Goal: Check status: Check status

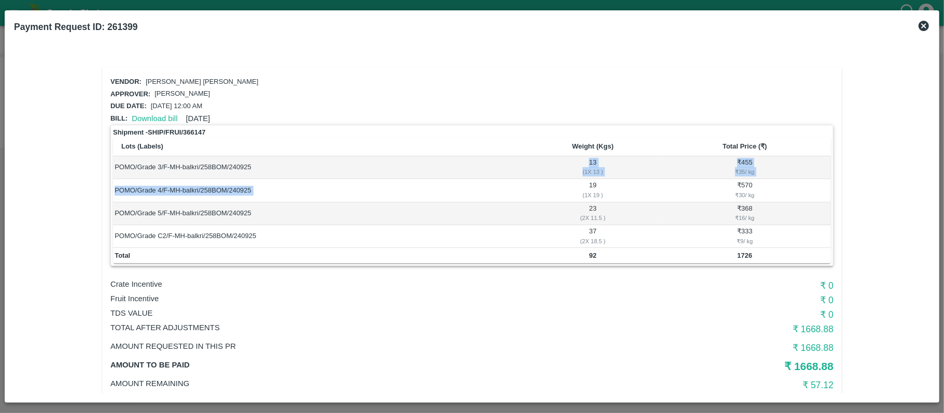
drag, startPoint x: 0, startPoint y: 0, endPoint x: 529, endPoint y: 189, distance: 561.2
click at [529, 189] on tbody "POMO/Grade 3/F-MH-balkri/258BOM/240925 13 ( 1 X 13 ) ₹ 455 ₹ 35 / kg POMO/Grade…" at bounding box center [472, 202] width 718 height 92
click at [529, 191] on div "( 1 X 19 )" at bounding box center [593, 195] width 129 height 9
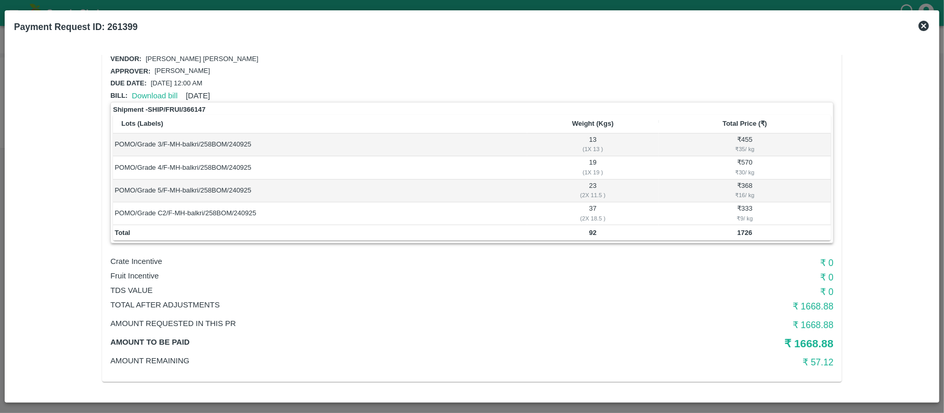
click at [586, 230] on td "92" at bounding box center [593, 233] width 132 height 16
copy b "92"
click at [749, 235] on b "1726" at bounding box center [744, 233] width 15 height 8
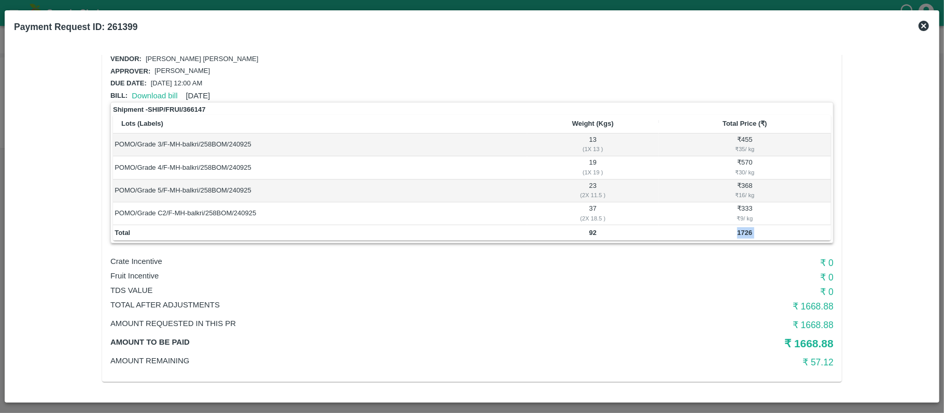
copy div "1726"
click at [749, 235] on b "1726" at bounding box center [744, 233] width 15 height 8
click at [589, 234] on b "92" at bounding box center [592, 233] width 7 height 8
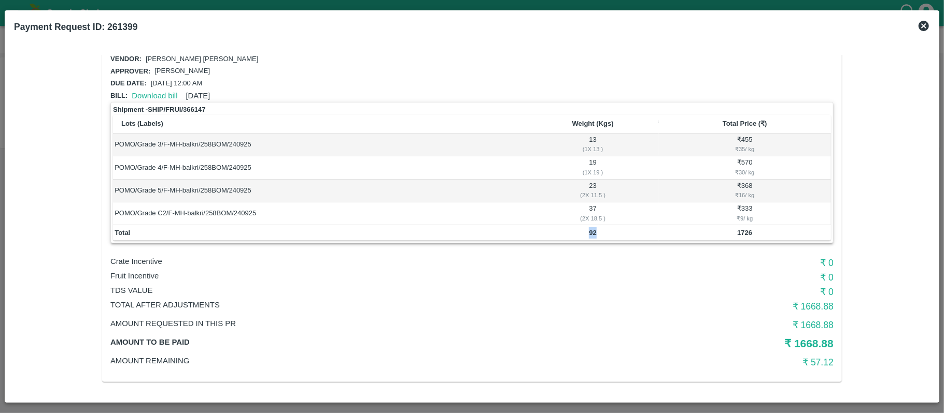
copy b "92"
